Goal: Information Seeking & Learning: Learn about a topic

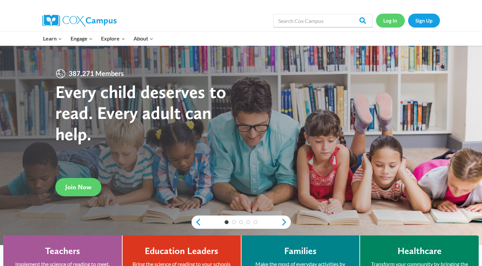
click at [387, 21] on link "Log In" at bounding box center [390, 21] width 29 height 14
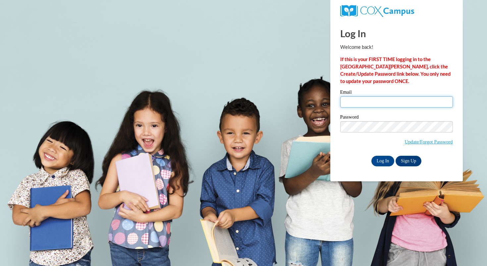
click at [376, 101] on input "Email" at bounding box center [396, 101] width 113 height 11
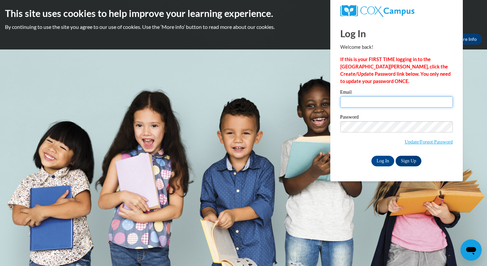
click at [376, 103] on input "Email" at bounding box center [396, 101] width 113 height 11
click at [391, 100] on input "Email" at bounding box center [396, 101] width 113 height 11
type input "[EMAIL_ADDRESS][DOMAIN_NAME]"
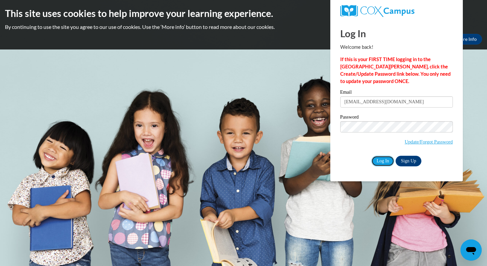
click at [382, 161] on input "Log In" at bounding box center [383, 160] width 23 height 11
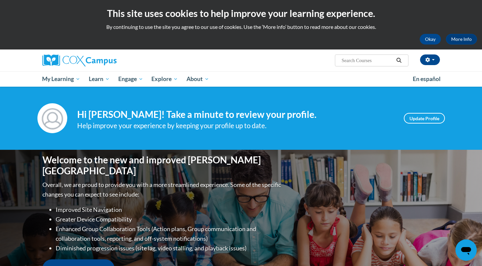
click at [168, 79] on span "Explore" at bounding box center [164, 79] width 27 height 8
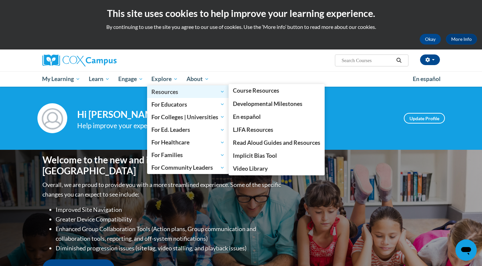
drag, startPoint x: 0, startPoint y: 0, endPoint x: 226, endPoint y: 91, distance: 243.6
click at [225, 91] on span "Resources" at bounding box center [187, 92] width 73 height 8
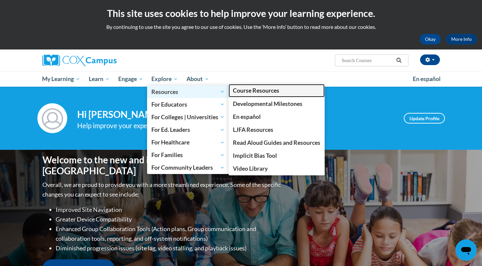
click at [246, 90] on span "Course Resources" at bounding box center [256, 90] width 46 height 7
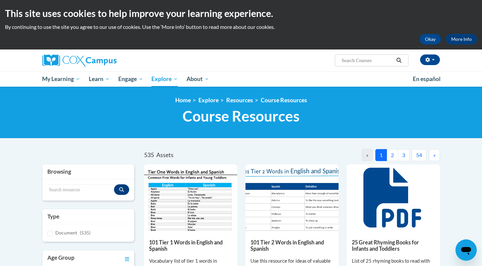
click at [76, 183] on div "Search resources" at bounding box center [88, 189] width 92 height 21
click at [99, 191] on input "Search resources" at bounding box center [80, 189] width 67 height 11
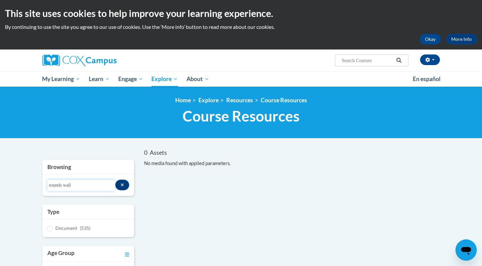
click at [90, 185] on input "sounds wall" at bounding box center [81, 184] width 68 height 11
type input "sound"
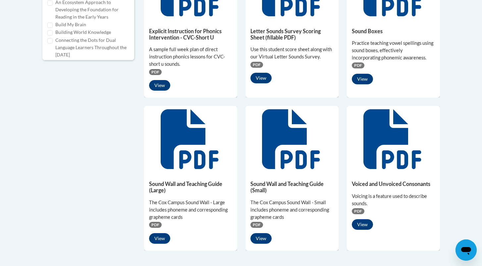
scroll to position [361, 0]
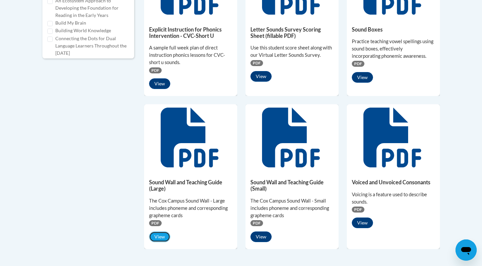
click at [160, 234] on button "View" at bounding box center [159, 236] width 21 height 11
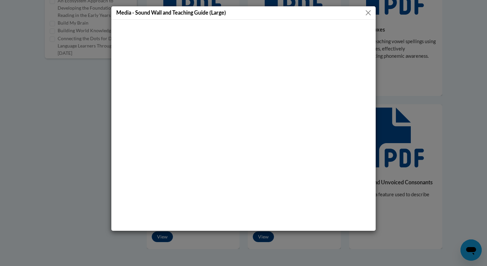
click at [370, 13] on button "Close" at bounding box center [368, 13] width 8 height 8
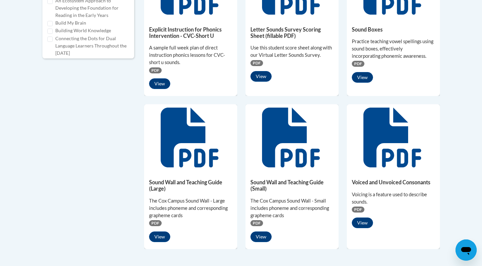
click at [172, 180] on h5 "Sound Wall and Teaching Guide (Large)" at bounding box center [190, 185] width 83 height 13
click at [266, 236] on button "View" at bounding box center [261, 236] width 21 height 11
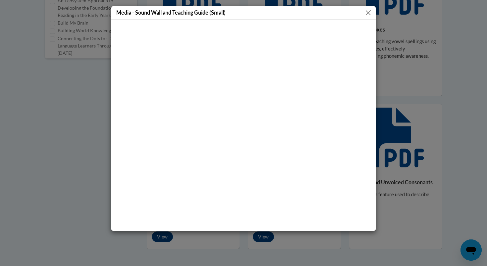
drag, startPoint x: 358, startPoint y: 34, endPoint x: 179, endPoint y: 250, distance: 280.4
click at [179, 250] on div "Media - Sound Wall and Teaching Guide (Small)" at bounding box center [243, 133] width 487 height 266
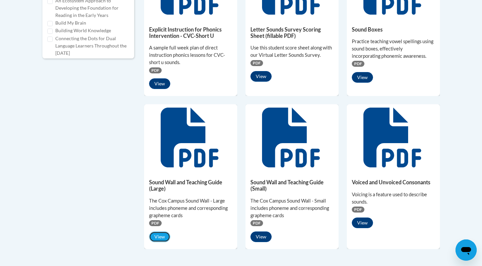
click at [162, 236] on button "View" at bounding box center [159, 236] width 21 height 11
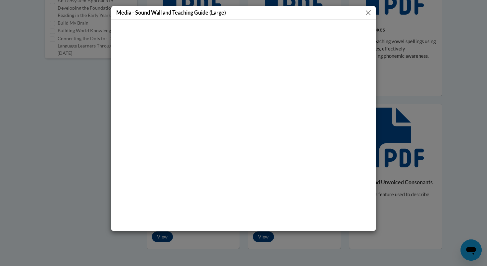
click at [367, 11] on button "Close" at bounding box center [368, 13] width 8 height 8
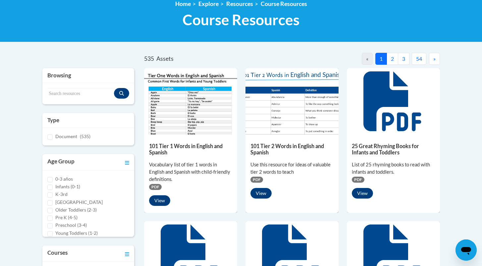
scroll to position [11, 0]
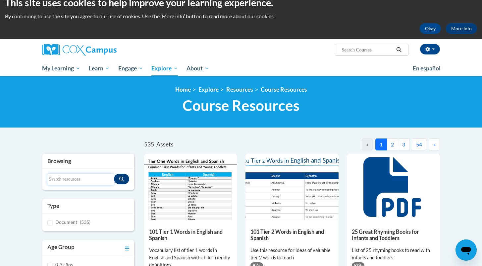
click at [82, 177] on input "Search resources" at bounding box center [80, 178] width 67 height 11
type input "sound wall"
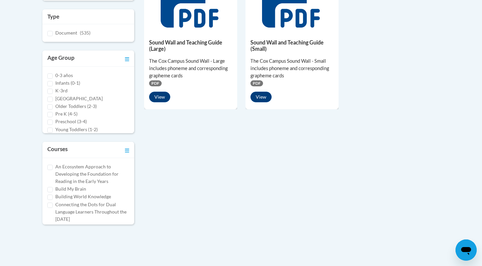
scroll to position [177, 0]
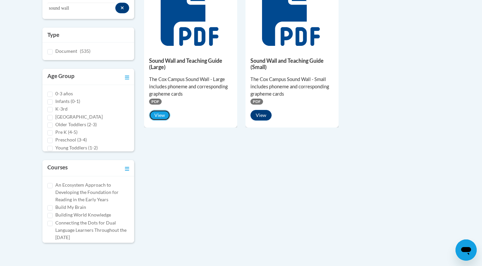
click at [162, 114] on button "View" at bounding box center [159, 115] width 21 height 11
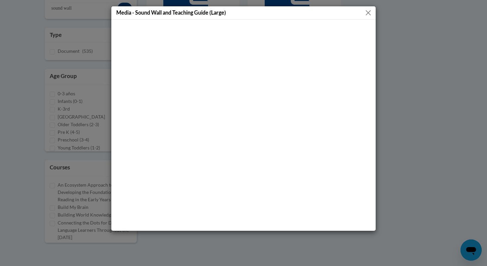
click at [368, 13] on button "Close" at bounding box center [368, 13] width 8 height 8
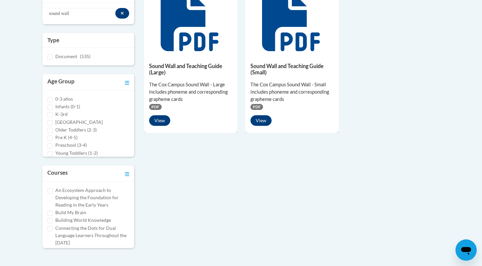
scroll to position [171, 0]
click at [187, 85] on div "The Cox Campus Sound Wall - Large includes phoneme and corresponding grapheme c…" at bounding box center [190, 92] width 83 height 22
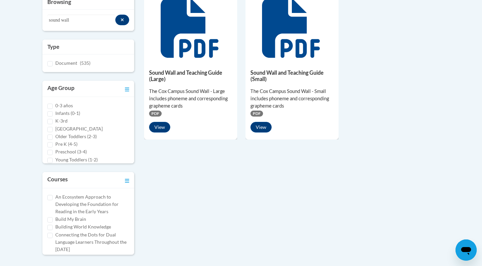
scroll to position [46, 0]
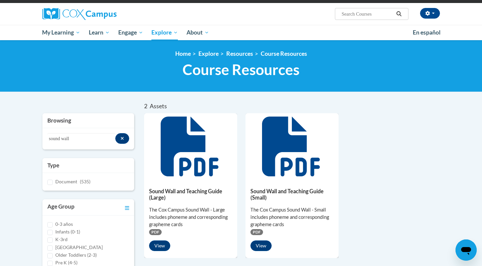
drag, startPoint x: 187, startPoint y: 85, endPoint x: 177, endPoint y: 162, distance: 77.6
click at [177, 162] on icon at bounding box center [191, 146] width 60 height 60
click at [164, 246] on button "View" at bounding box center [159, 245] width 21 height 11
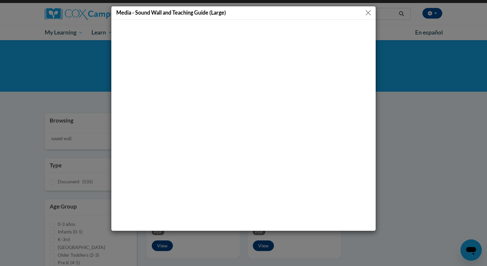
click at [367, 12] on button "Close" at bounding box center [368, 13] width 8 height 8
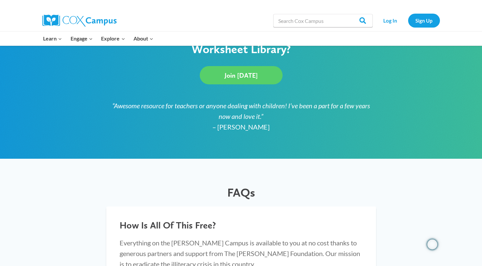
scroll to position [490, 0]
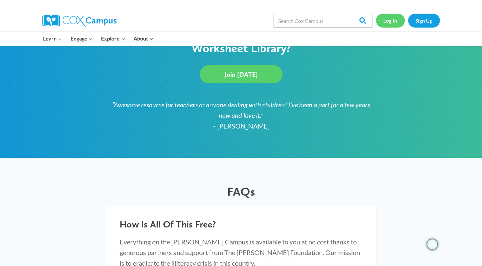
click at [391, 19] on link "Log In" at bounding box center [390, 21] width 29 height 14
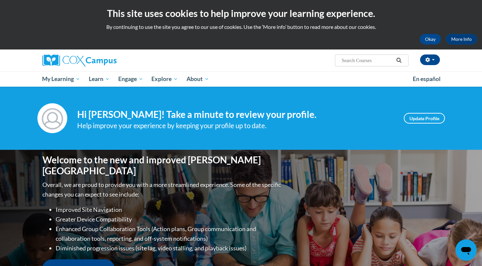
click at [374, 62] on input "Search..." at bounding box center [367, 60] width 53 height 8
type input "sounds wall"
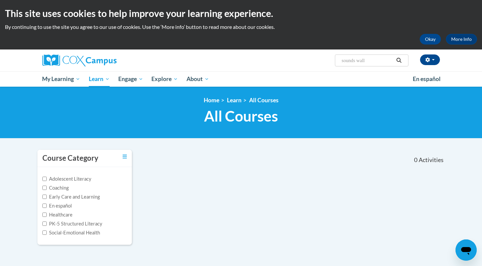
click at [361, 60] on input "sounds wall" at bounding box center [367, 60] width 53 height 8
click at [357, 61] on input "sounds wall" at bounding box center [367, 60] width 53 height 8
type input "sound wall"
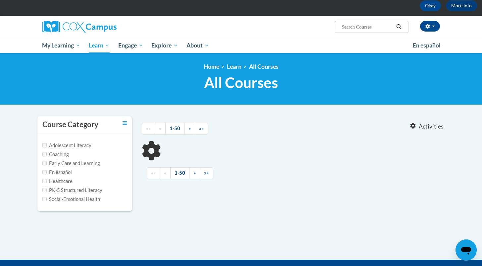
scroll to position [118, 0]
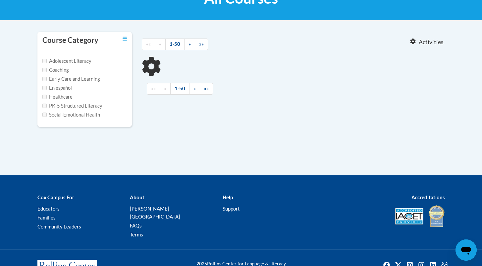
type input "sound wall"
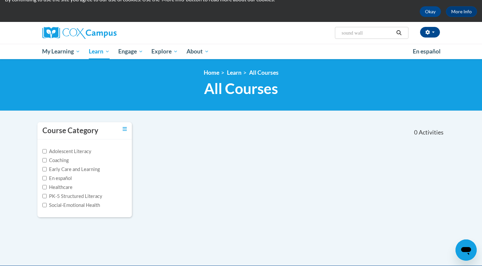
scroll to position [0, 0]
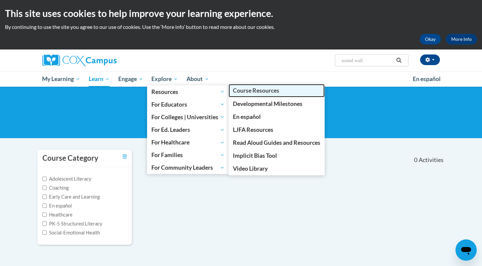
click at [246, 91] on span "Course Resources" at bounding box center [256, 90] width 46 height 7
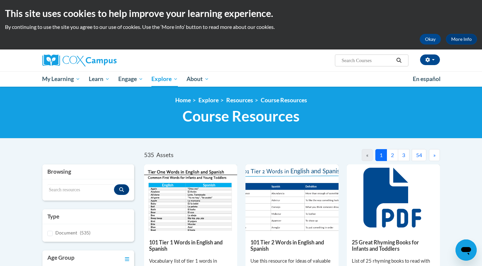
click at [362, 63] on input "Search..." at bounding box center [367, 60] width 53 height 8
type input "sound wall"
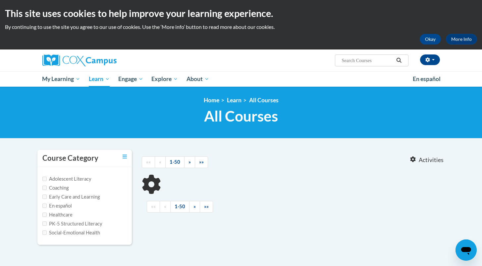
type input "sound wall"
